Goal: Task Accomplishment & Management: Manage account settings

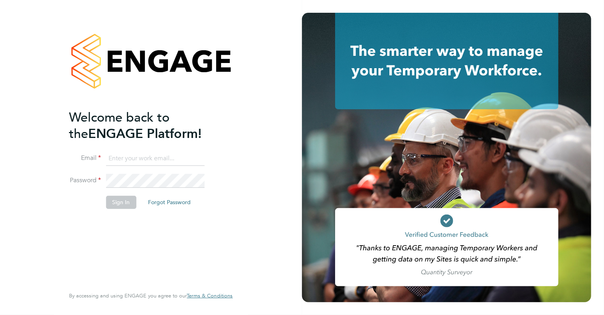
type input "jay.rowleswise@vistry.co.uk"
click at [116, 204] on button "Sign In" at bounding box center [121, 202] width 30 height 13
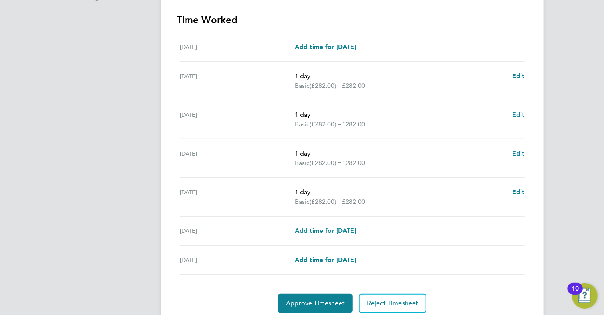
scroll to position [250, 0]
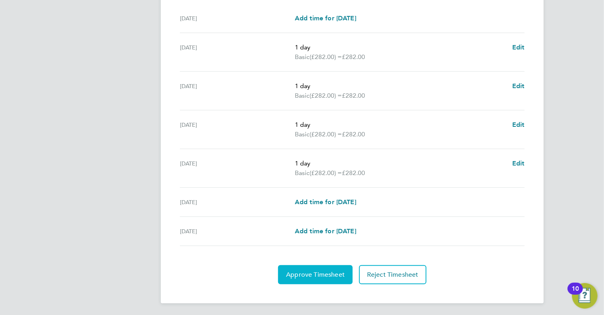
click at [307, 273] on span "Approve Timesheet" at bounding box center [315, 275] width 59 height 8
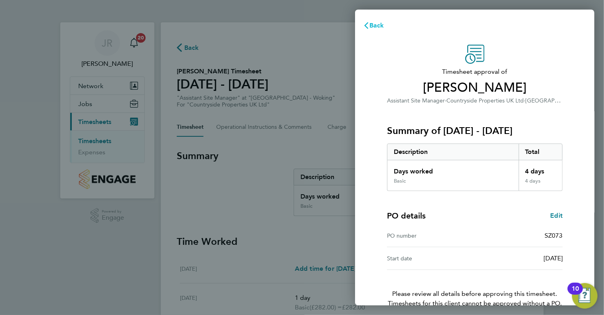
click at [372, 25] on span "Back" at bounding box center [376, 26] width 15 height 8
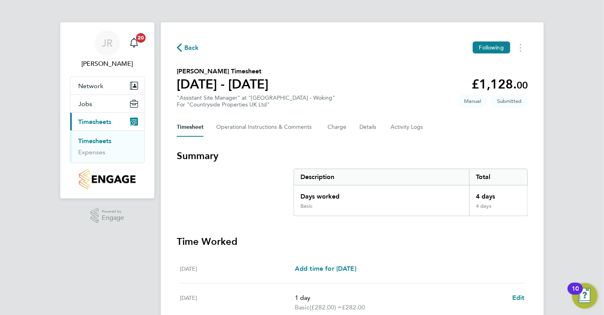
click at [345, 32] on div "Back Following [PERSON_NAME] Timesheet [DATE] - [DATE] £1,128. 00 "Assistant Si…" at bounding box center [352, 287] width 383 height 531
click at [137, 45] on icon "Main navigation" at bounding box center [134, 42] width 8 height 8
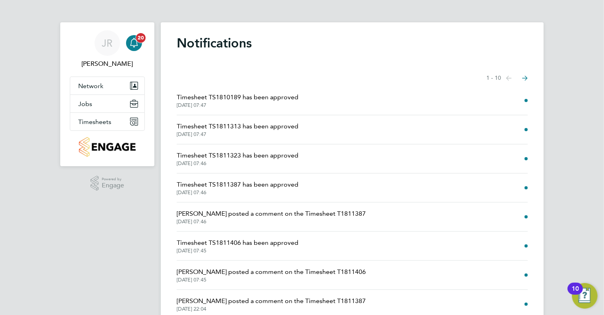
click at [141, 43] on div "Main navigation" at bounding box center [134, 43] width 16 height 16
click at [138, 40] on span "20" at bounding box center [141, 38] width 10 height 10
